Goal: Browse casually

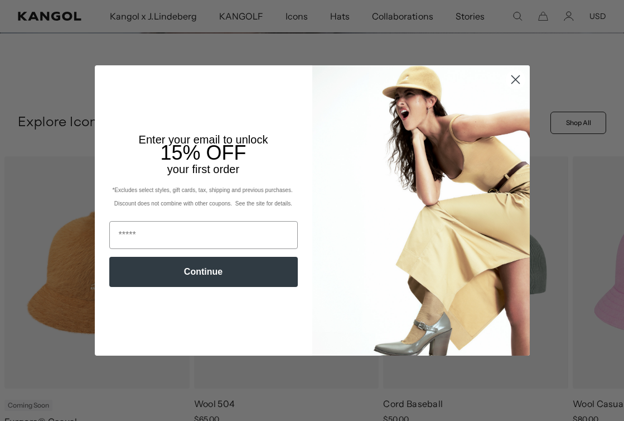
scroll to position [0, 230]
click at [519, 80] on circle "Close dialog" at bounding box center [515, 79] width 18 height 18
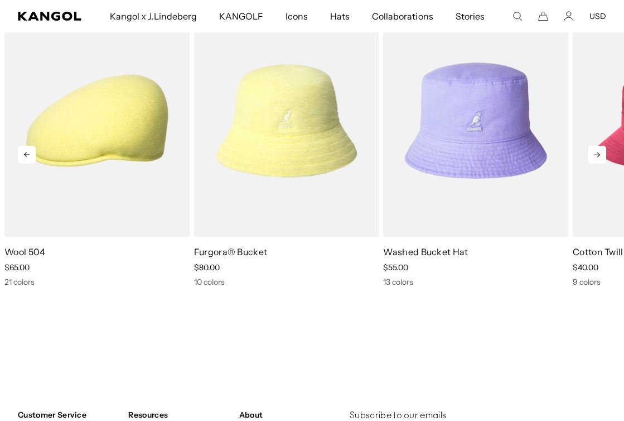
click at [597, 153] on icon at bounding box center [598, 154] width 6 height 5
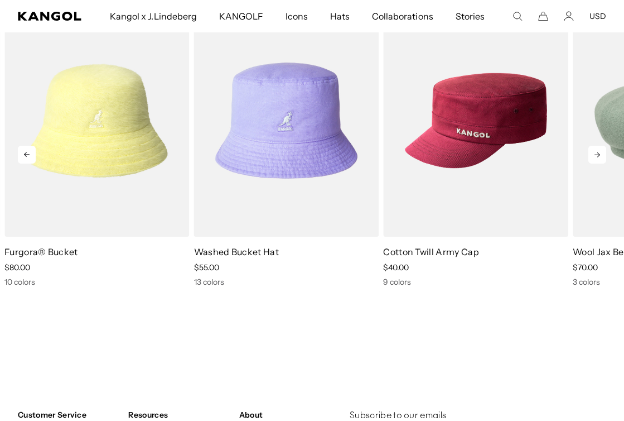
click at [597, 153] on icon at bounding box center [598, 154] width 6 height 5
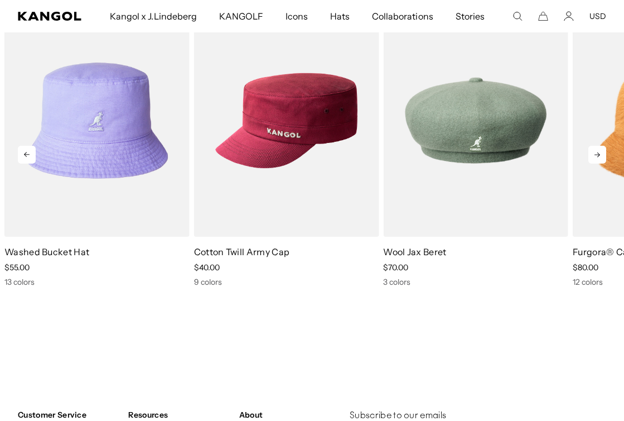
click at [597, 153] on icon at bounding box center [598, 154] width 6 height 5
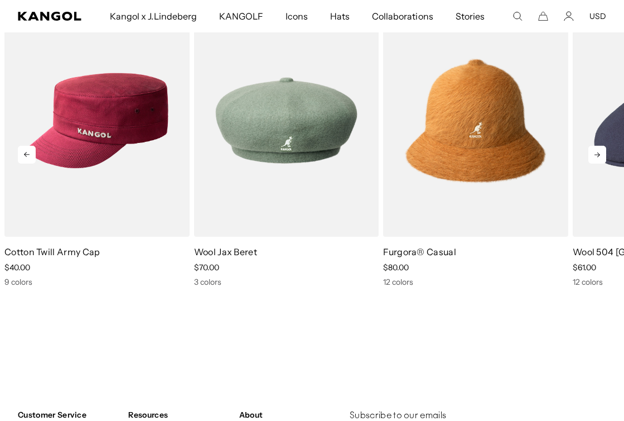
scroll to position [0, 0]
click at [597, 153] on icon at bounding box center [598, 154] width 6 height 5
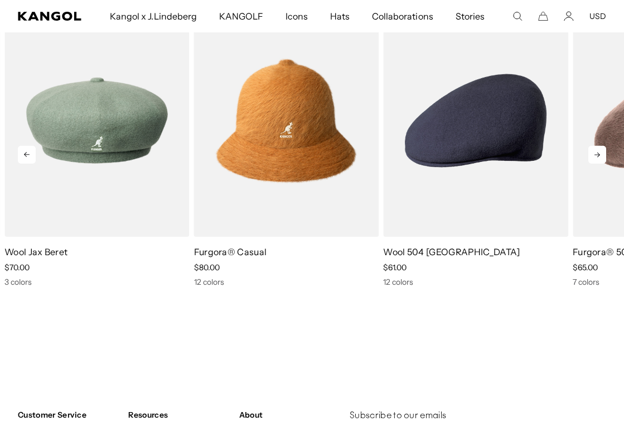
click at [597, 153] on icon at bounding box center [598, 154] width 6 height 5
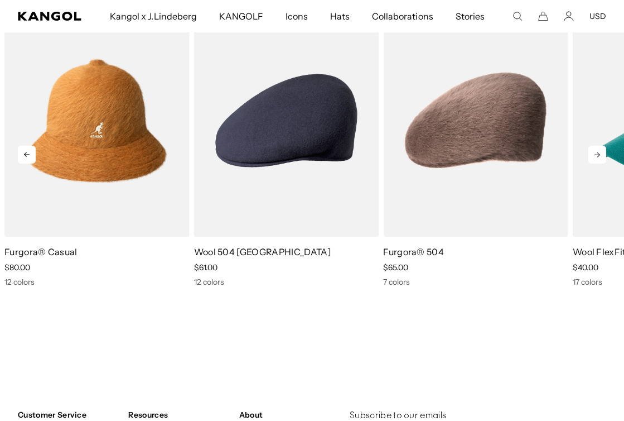
click at [597, 153] on icon at bounding box center [598, 154] width 6 height 5
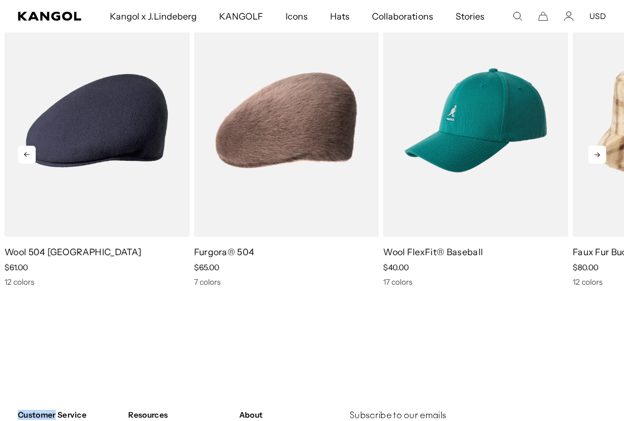
click at [597, 153] on icon at bounding box center [598, 154] width 6 height 5
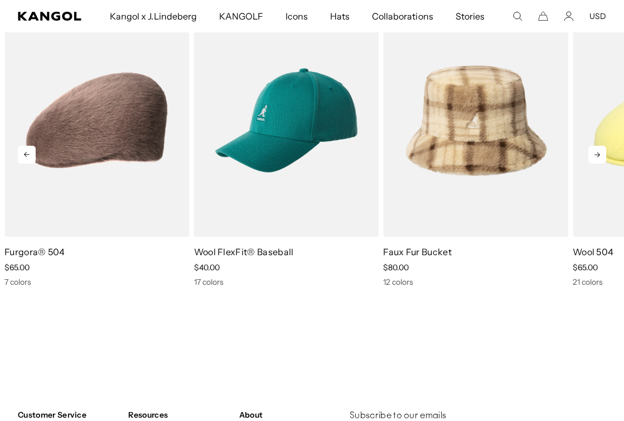
click at [597, 153] on icon at bounding box center [598, 154] width 6 height 5
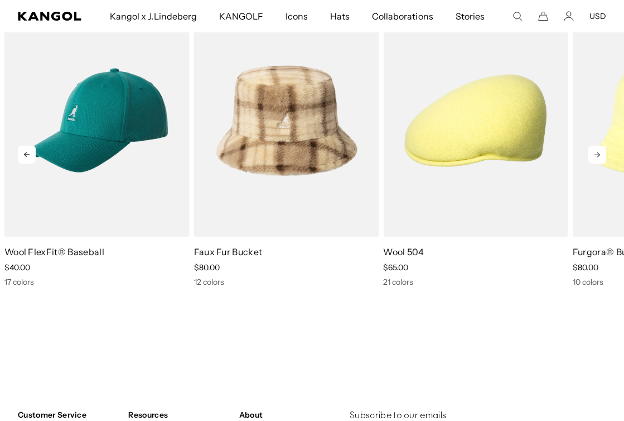
scroll to position [0, 230]
click at [597, 153] on icon at bounding box center [598, 154] width 6 height 5
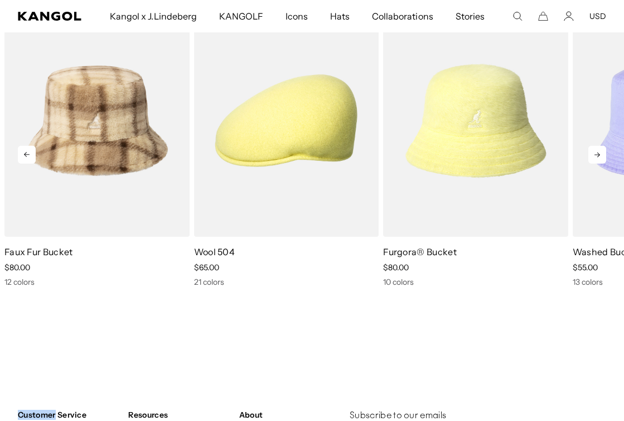
click at [597, 153] on icon at bounding box center [598, 154] width 6 height 5
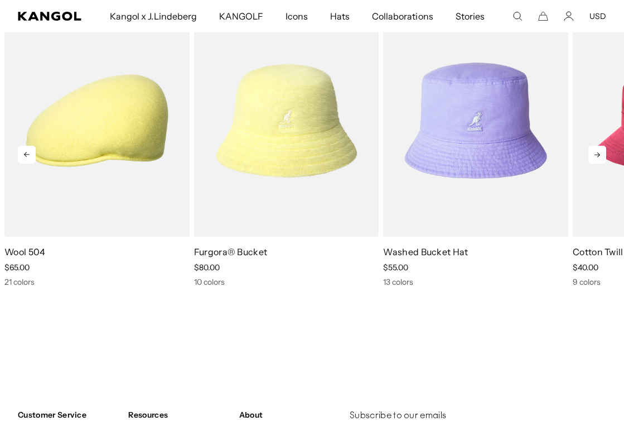
click at [597, 153] on icon at bounding box center [598, 154] width 6 height 5
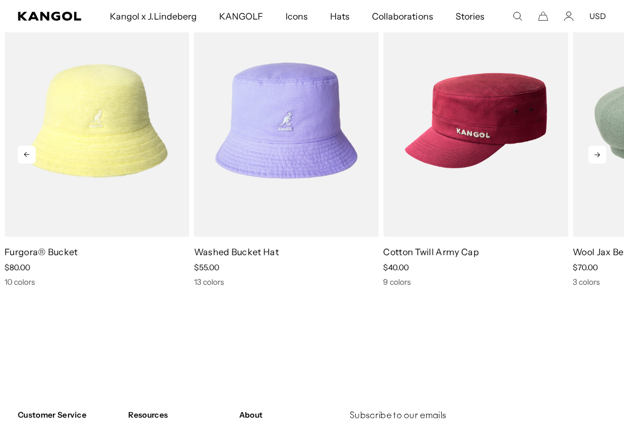
click at [597, 153] on icon at bounding box center [598, 154] width 6 height 5
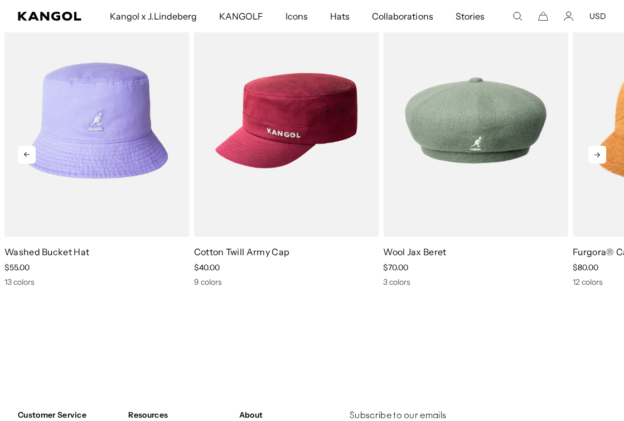
click at [597, 153] on icon at bounding box center [598, 154] width 6 height 5
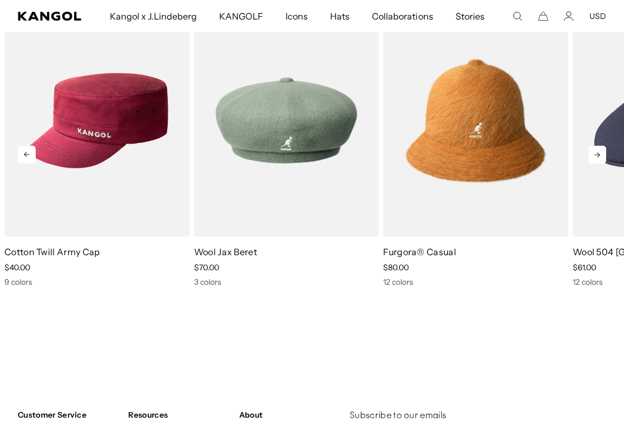
click at [597, 153] on icon at bounding box center [598, 154] width 6 height 5
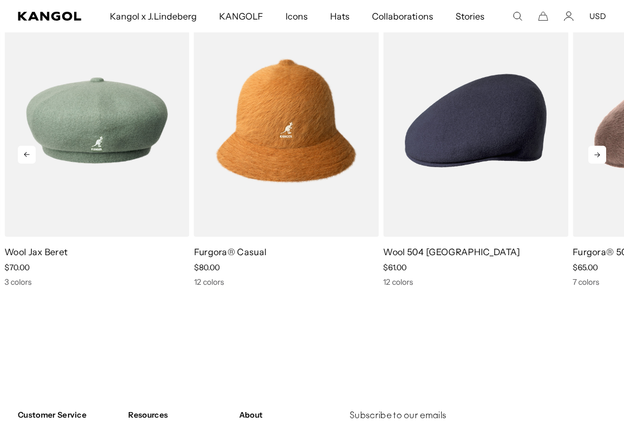
scroll to position [0, 0]
click at [597, 153] on icon at bounding box center [598, 154] width 6 height 5
